Goal: Task Accomplishment & Management: Manage account settings

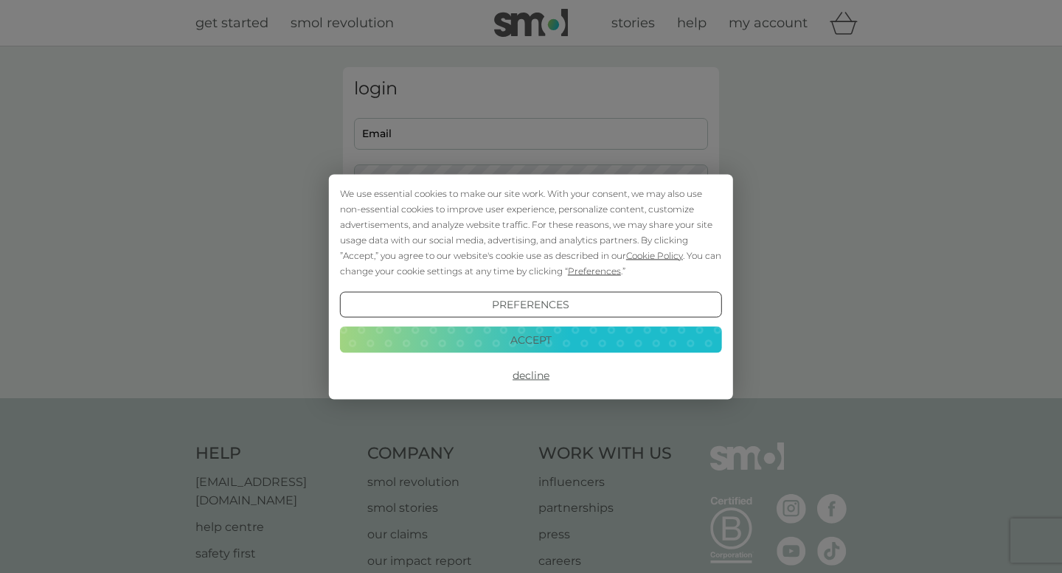
click at [512, 337] on button "Accept" at bounding box center [531, 340] width 382 height 27
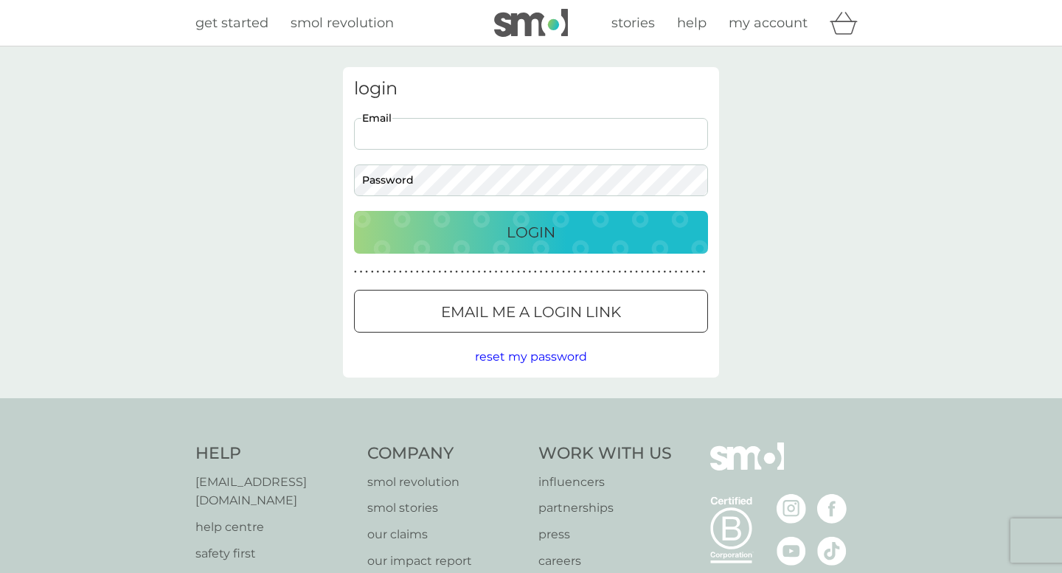
click at [412, 127] on input "Email" at bounding box center [531, 134] width 354 height 32
type input "[EMAIL_ADDRESS][DOMAIN_NAME]"
click at [425, 198] on div "login [EMAIL_ADDRESS][DOMAIN_NAME] Email Password Login ● ● ● ● ● ● ● ● ● ● ● ●…" at bounding box center [531, 222] width 376 height 311
click at [462, 238] on div "Login" at bounding box center [531, 233] width 325 height 24
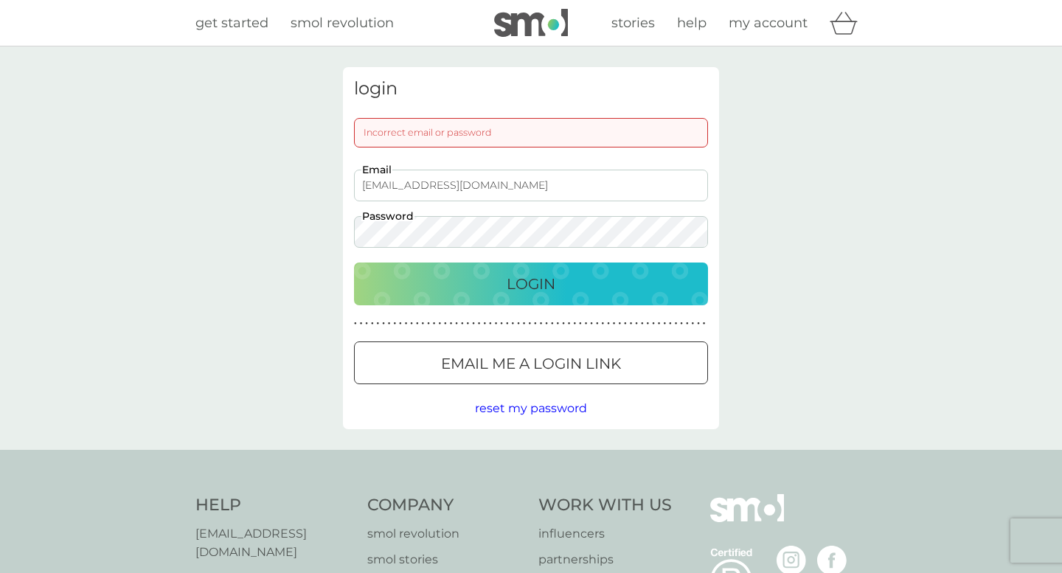
click at [539, 302] on button "Login" at bounding box center [531, 284] width 354 height 43
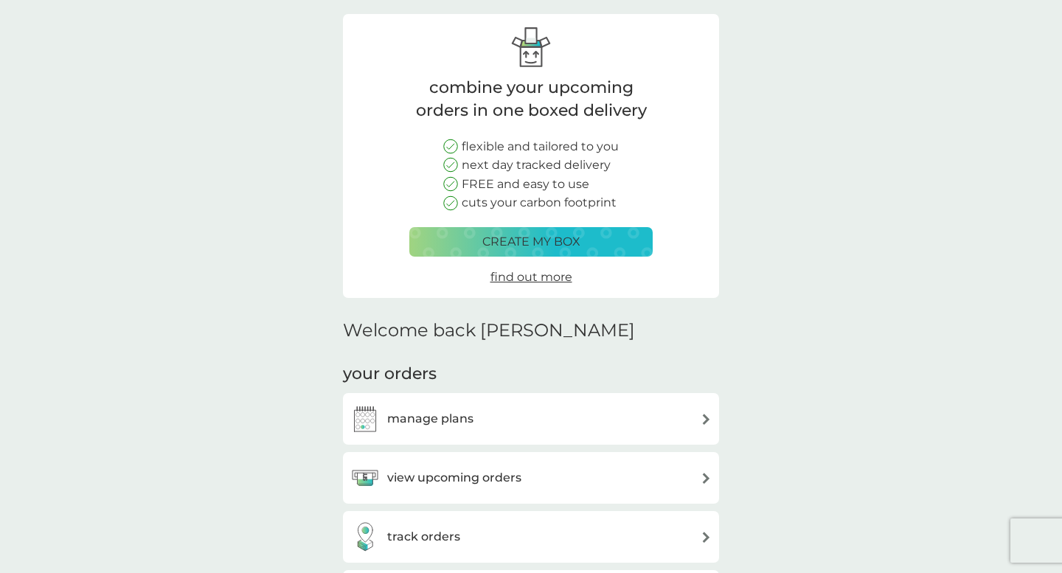
scroll to position [83, 0]
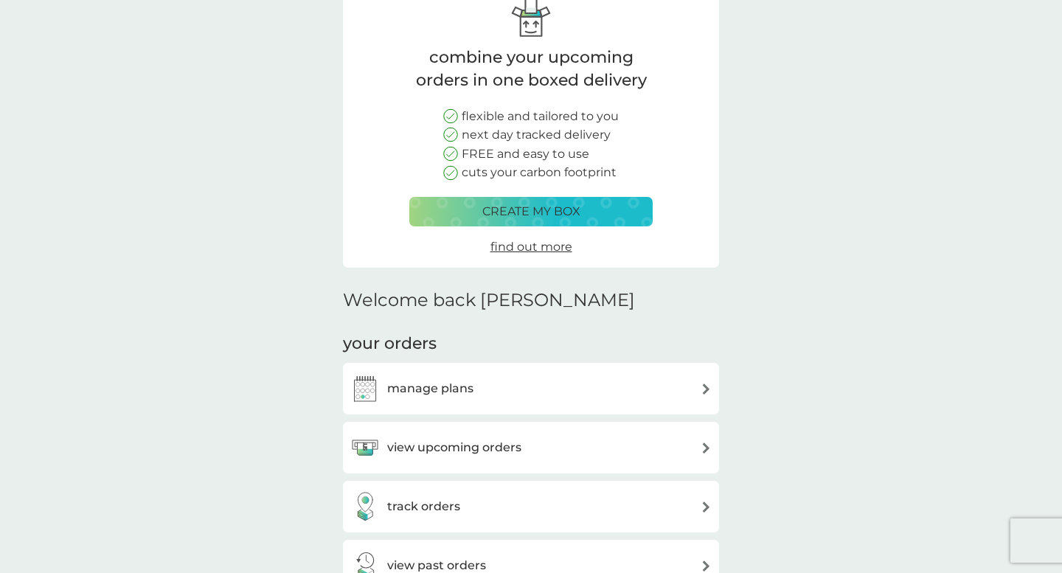
click at [457, 448] on h3 "view upcoming orders" at bounding box center [454, 447] width 134 height 19
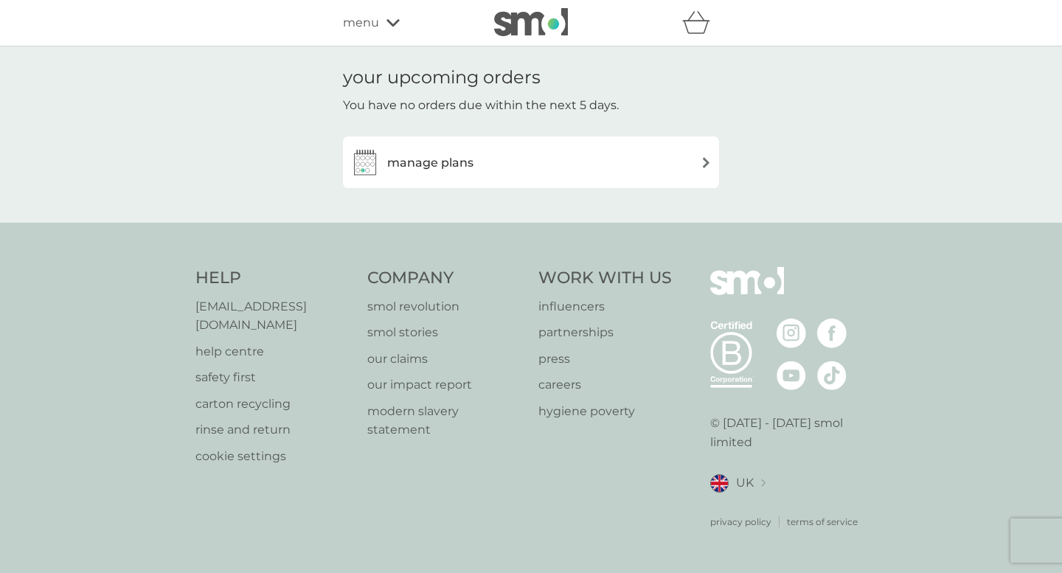
click at [461, 159] on h3 "manage plans" at bounding box center [430, 162] width 86 height 19
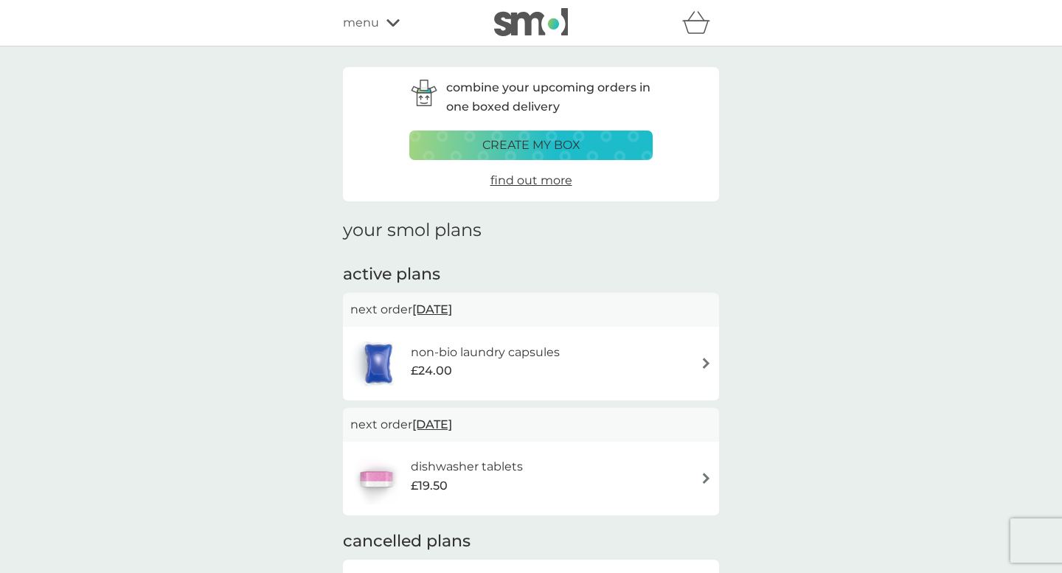
click at [370, 28] on span "menu" at bounding box center [361, 22] width 36 height 19
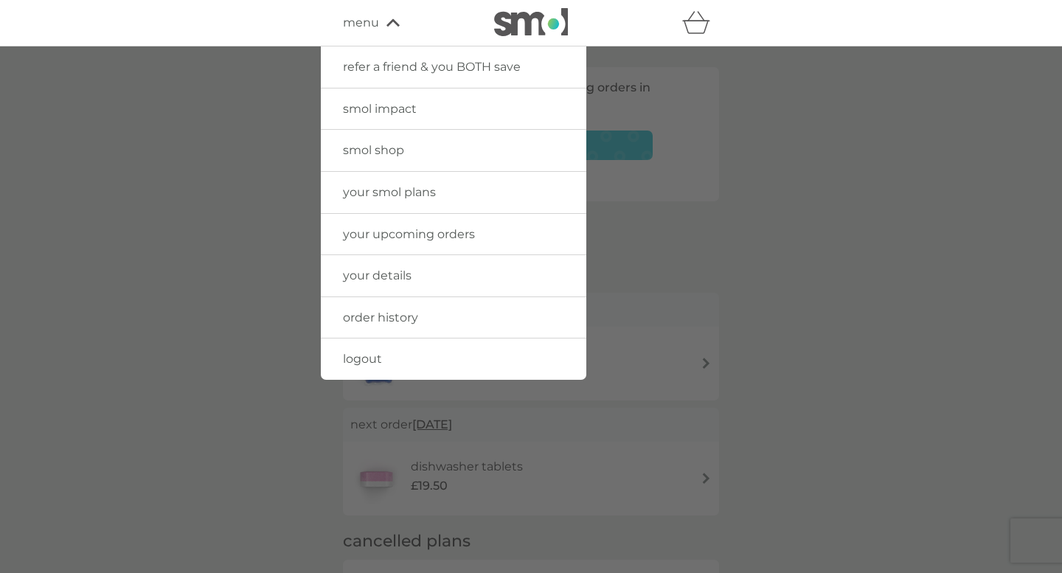
click at [381, 306] on link "order history" at bounding box center [454, 317] width 266 height 41
